Goal: Navigation & Orientation: Find specific page/section

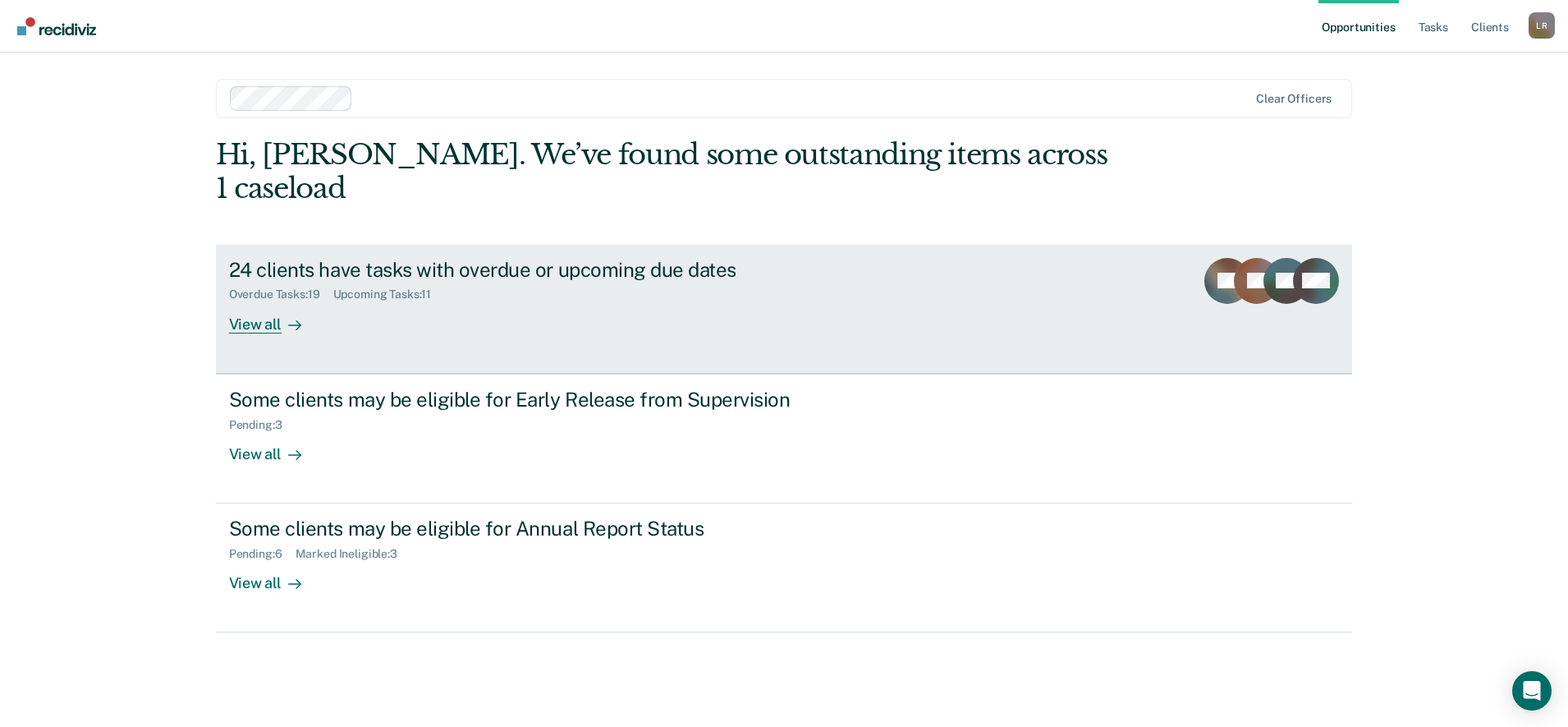
click at [243, 301] on div "View all" at bounding box center [275, 317] width 92 height 32
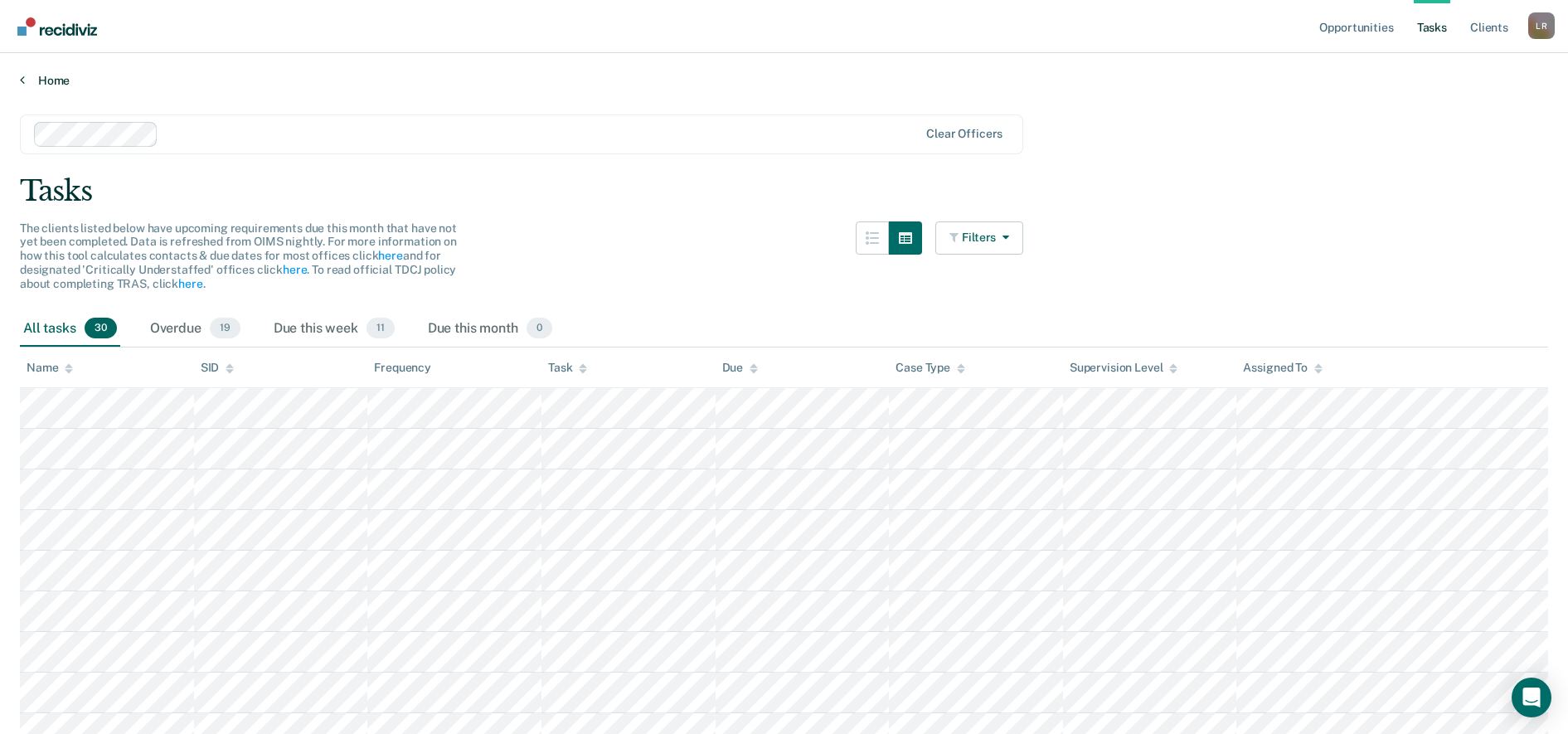
click at [53, 74] on link "Home" at bounding box center [784, 80] width 1528 height 15
